Goal: Task Accomplishment & Management: Use online tool/utility

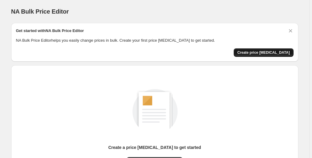
click at [268, 51] on span "Create price [MEDICAL_DATA]" at bounding box center [264, 52] width 53 height 5
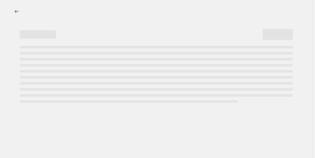
select select "percentage"
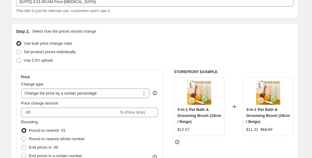
scroll to position [63, 0]
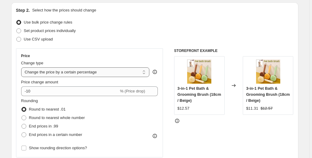
click at [21, 67] on select "Change the price to a certain amount Change the price by a certain amount Chang…" at bounding box center [85, 72] width 129 height 10
click at [130, 71] on select "Change the price to a certain amount Change the price by a certain amount Chang…" at bounding box center [85, 72] width 129 height 10
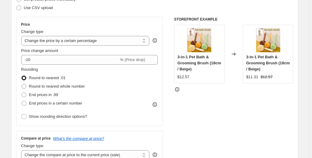
scroll to position [115, 0]
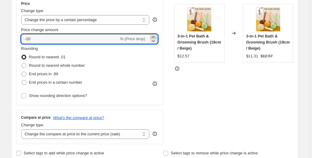
click at [155, 36] on icon at bounding box center [153, 37] width 6 height 6
drag, startPoint x: 25, startPoint y: 38, endPoint x: 42, endPoint y: 40, distance: 16.4
click at [42, 40] on input "-9" at bounding box center [70, 39] width 98 height 10
type input "30"
click at [175, 97] on div "Price Change type Change the price to a certain amount Change the price by a ce…" at bounding box center [155, 70] width 278 height 148
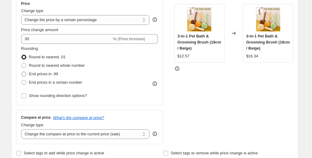
click at [25, 74] on span at bounding box center [23, 74] width 5 height 5
click at [22, 72] on input "End prices in .99" at bounding box center [21, 72] width 0 height 0
radio input "true"
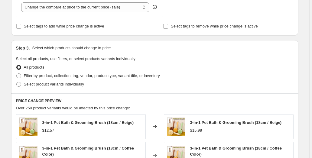
scroll to position [252, 0]
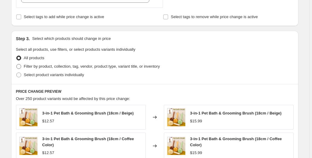
click at [20, 66] on span at bounding box center [18, 66] width 5 height 5
click at [17, 64] on input "Filter by product, collection, tag, vendor, product type, variant title, or inv…" at bounding box center [16, 64] width 0 height 0
radio input "true"
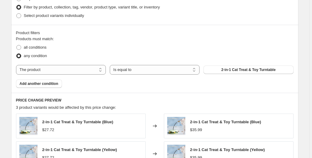
scroll to position [315, 0]
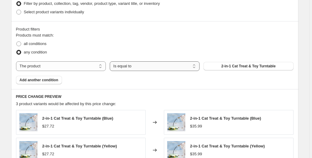
click at [110, 61] on select "Is equal to Is not equal to" at bounding box center [155, 66] width 90 height 10
click at [167, 66] on select "Is equal to Is not equal to" at bounding box center [155, 66] width 90 height 10
click at [19, 42] on span at bounding box center [18, 43] width 5 height 5
click at [17, 42] on input "all conditions" at bounding box center [16, 41] width 0 height 0
radio input "true"
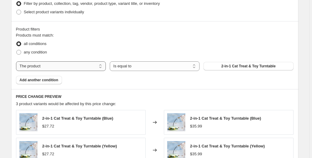
click at [16, 61] on select "The product The product's collection The product's tag The product's vendor The…" at bounding box center [61, 66] width 90 height 10
select select "collection"
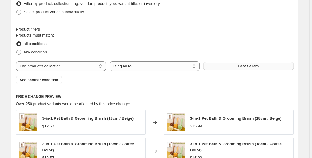
click at [232, 64] on button "Best Sellers" at bounding box center [249, 66] width 90 height 8
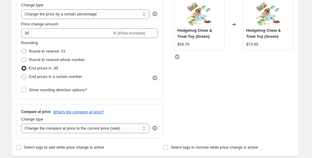
scroll to position [115, 0]
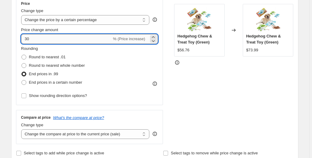
click at [26, 38] on input "30" at bounding box center [66, 39] width 91 height 10
type input "-30"
click at [186, 77] on div "STOREFRONT EXAMPLE Hedgehog Chew & Treat Toy (Green) $56.76 Changed to Hedgehog…" at bounding box center [234, 70] width 120 height 148
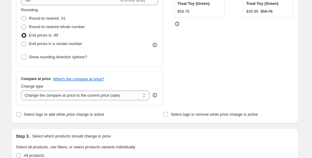
scroll to position [168, 0]
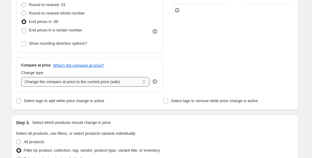
click at [21, 77] on select "Change the compare at price to the current price (sale) Change the compare at p…" at bounding box center [85, 82] width 129 height 10
select select "pp"
click option "Change the compare at price by a certain percentage relative to the actual price" at bounding box center [0, 0] width 0 height 0
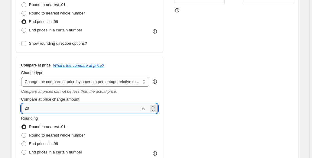
drag, startPoint x: 25, startPoint y: 109, endPoint x: 35, endPoint y: 108, distance: 9.7
click at [35, 108] on input "20" at bounding box center [81, 109] width 120 height 10
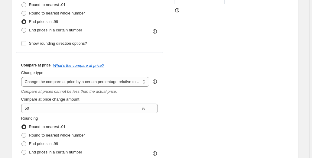
click at [180, 73] on div "STOREFRONT EXAMPLE Hedgehog Chew & Treat Toy (Green) $56.76 Changed to Hedgehog…" at bounding box center [234, 59] width 120 height 231
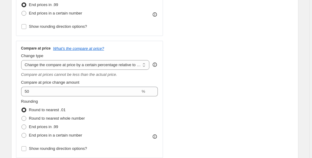
scroll to position [189, 0]
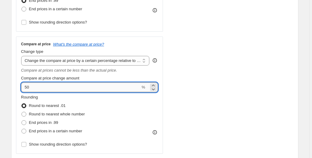
drag, startPoint x: 26, startPoint y: 87, endPoint x: 41, endPoint y: 89, distance: 15.5
click at [41, 89] on input "50" at bounding box center [81, 88] width 120 height 10
type input "47"
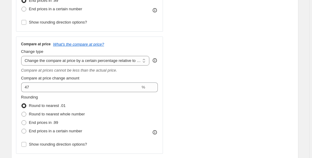
click at [185, 113] on div "STOREFRONT EXAMPLE Hedgehog Chew & Treat Toy (Green) $56.76 Changed to Hedgehog…" at bounding box center [234, 38] width 120 height 231
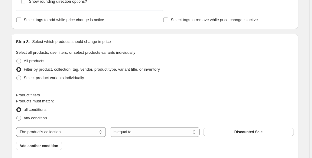
scroll to position [336, 0]
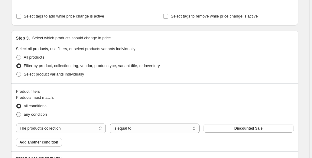
click at [19, 114] on span at bounding box center [18, 114] width 5 height 5
click at [17, 113] on input "any condition" at bounding box center [16, 112] width 0 height 0
radio input "true"
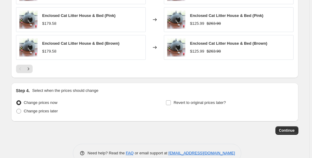
scroll to position [597, 0]
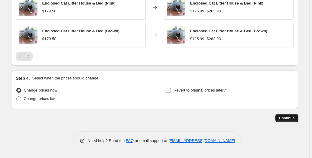
click at [290, 118] on span "Continue" at bounding box center [287, 118] width 16 height 5
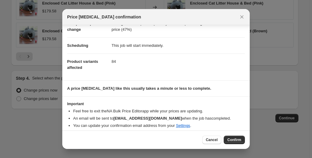
scroll to position [40, 0]
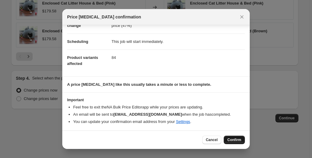
click at [236, 140] on span "Confirm" at bounding box center [235, 140] width 14 height 5
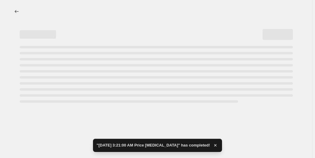
select select "percentage"
select select "pp"
select select "collection"
